Goal: Find specific page/section: Find specific page/section

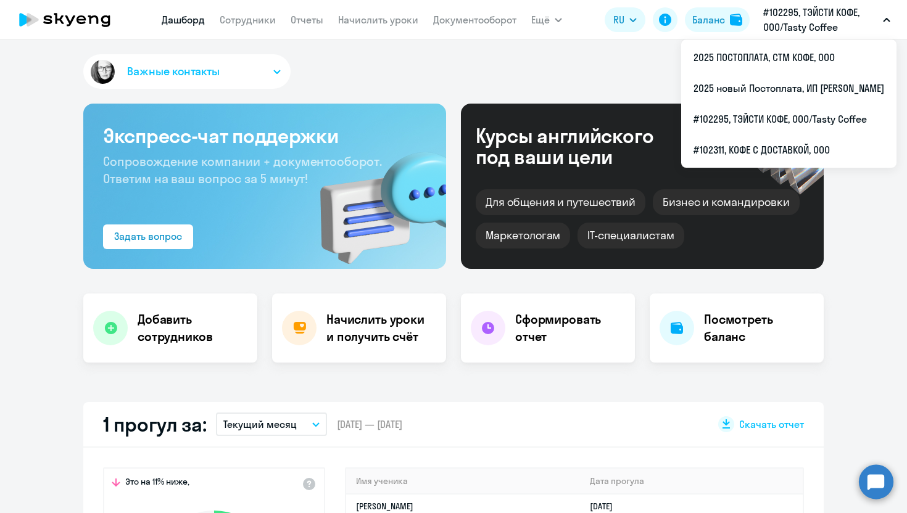
click at [813, 17] on p "#102295, ТЭЙСТИ КОФЕ, ООО/Tasty Coffee" at bounding box center [820, 20] width 115 height 30
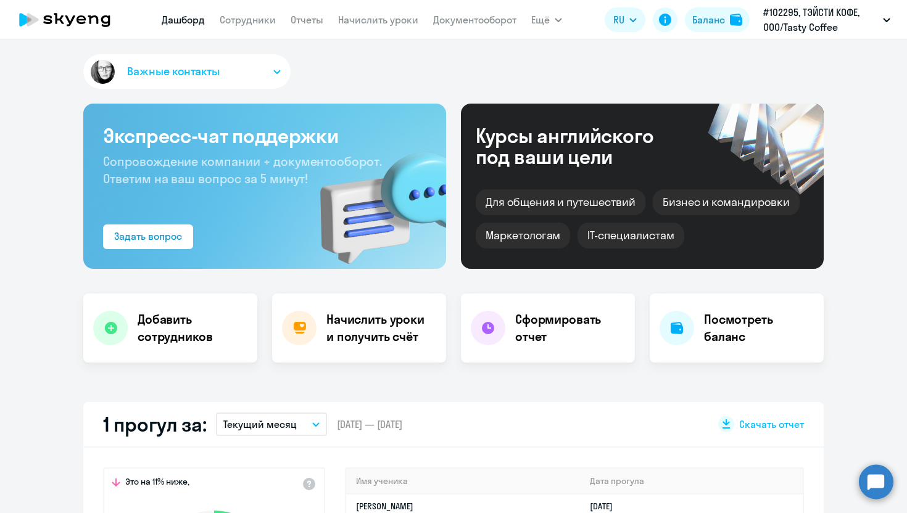
click at [807, 17] on p "#102295, ТЭЙСТИ КОФЕ, ООО/Tasty Coffee" at bounding box center [820, 20] width 115 height 30
select select "30"
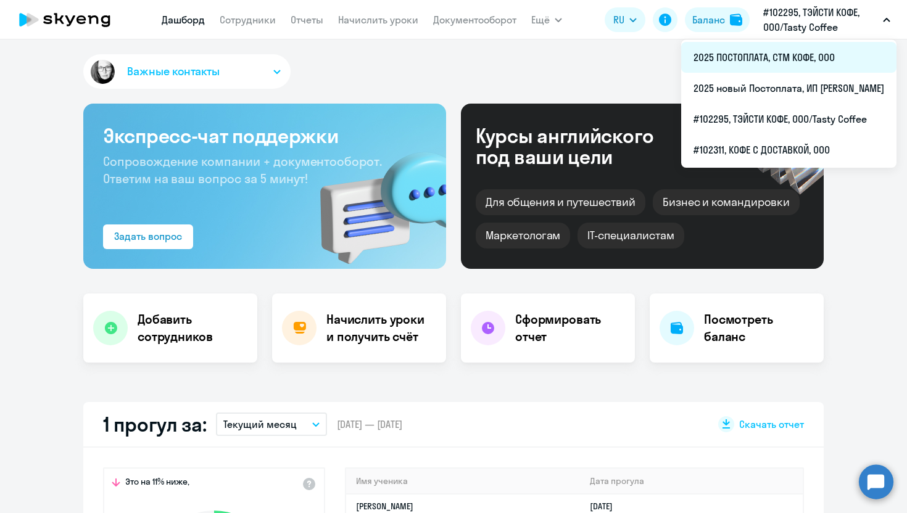
click at [763, 52] on li "2025 ПОСТОПЛАТА, СТМ КОФЕ, ООО" at bounding box center [788, 57] width 215 height 31
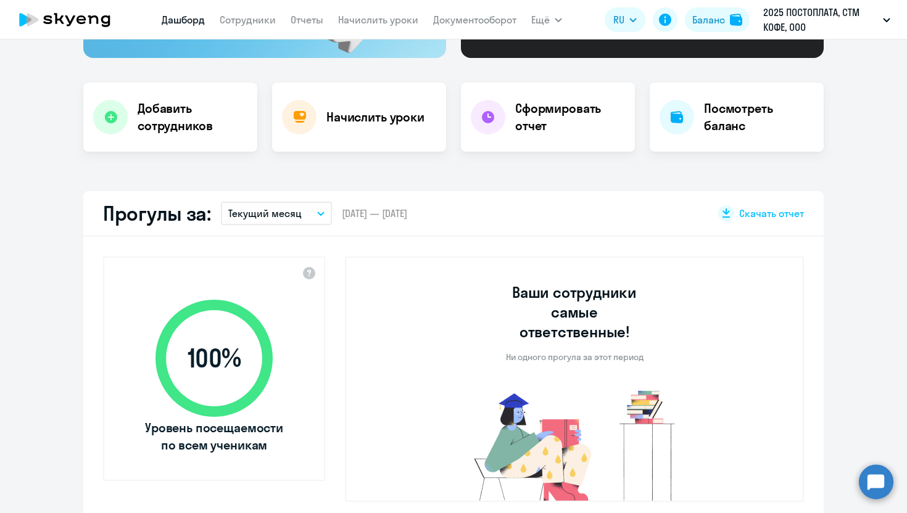
scroll to position [213, 0]
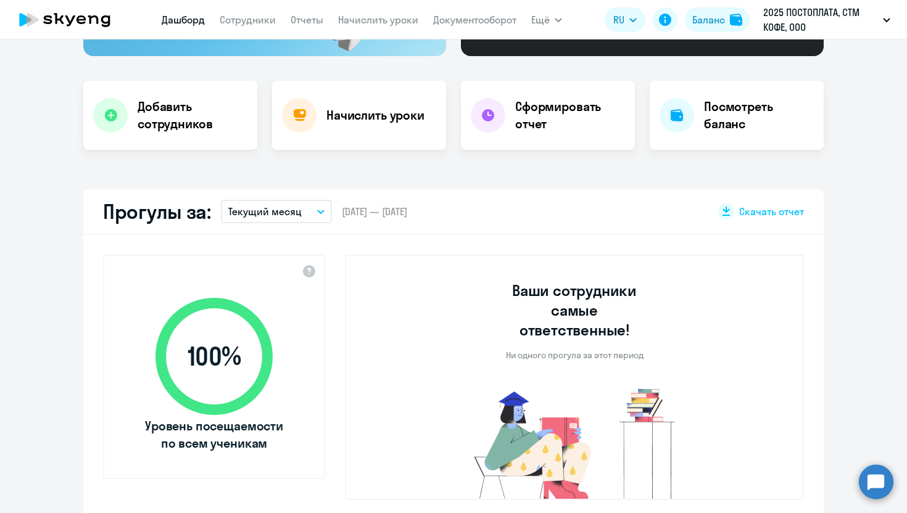
click at [230, 7] on nav "[PERSON_NAME] Отчеты Начислить уроки Документооборот" at bounding box center [339, 19] width 355 height 25
click at [238, 15] on link "Сотрудники" at bounding box center [248, 20] width 56 height 12
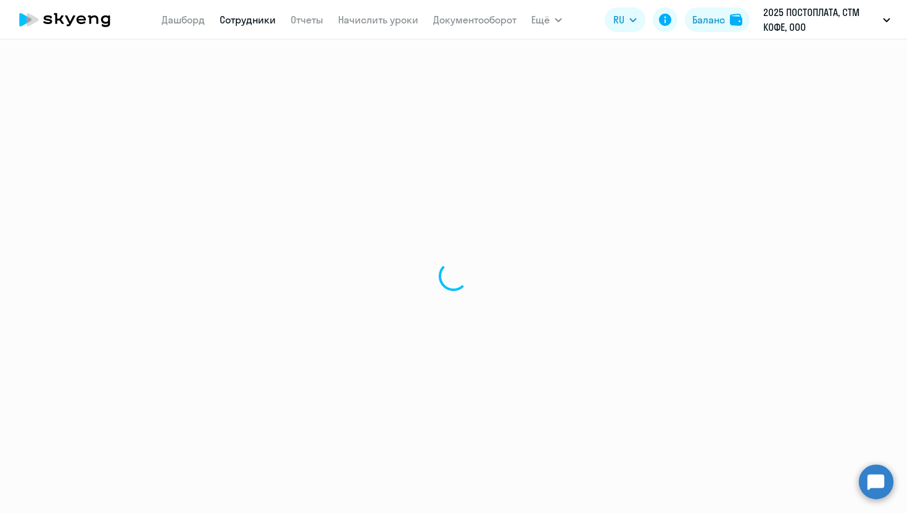
select select "30"
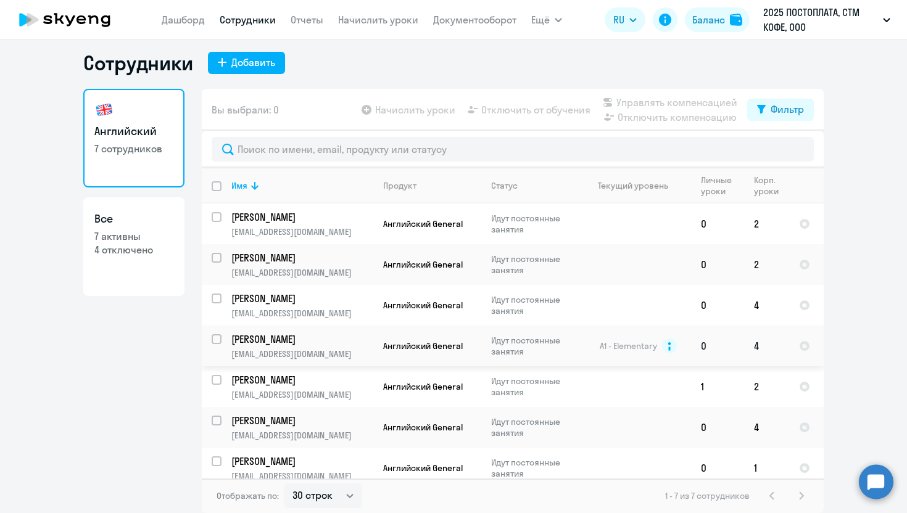
scroll to position [7, 0]
